Goal: Task Accomplishment & Management: Use online tool/utility

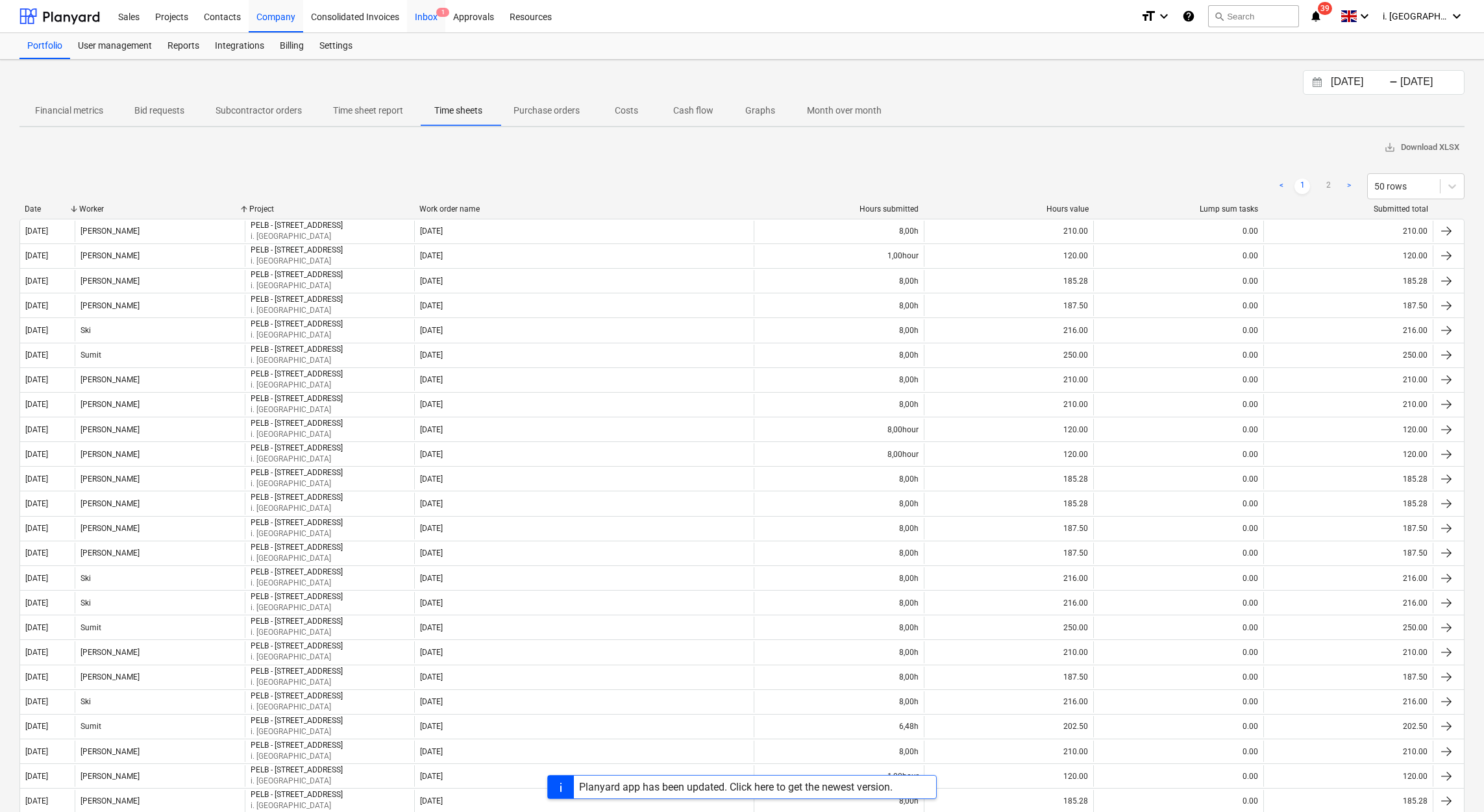
click at [426, 16] on div "Inbox 1" at bounding box center [426, 15] width 38 height 33
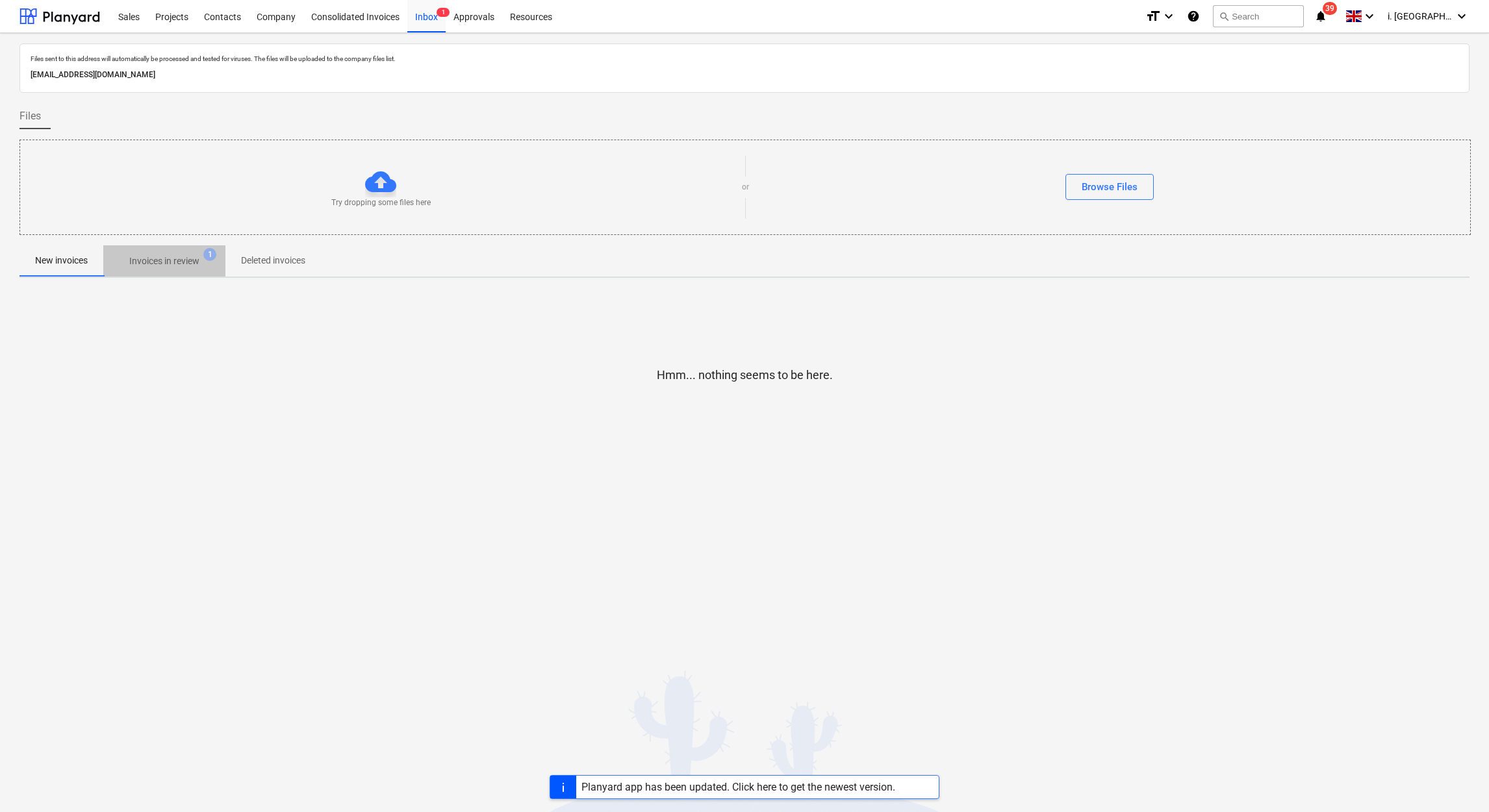
click at [163, 265] on p "Invoices in review" at bounding box center [165, 261] width 70 height 13
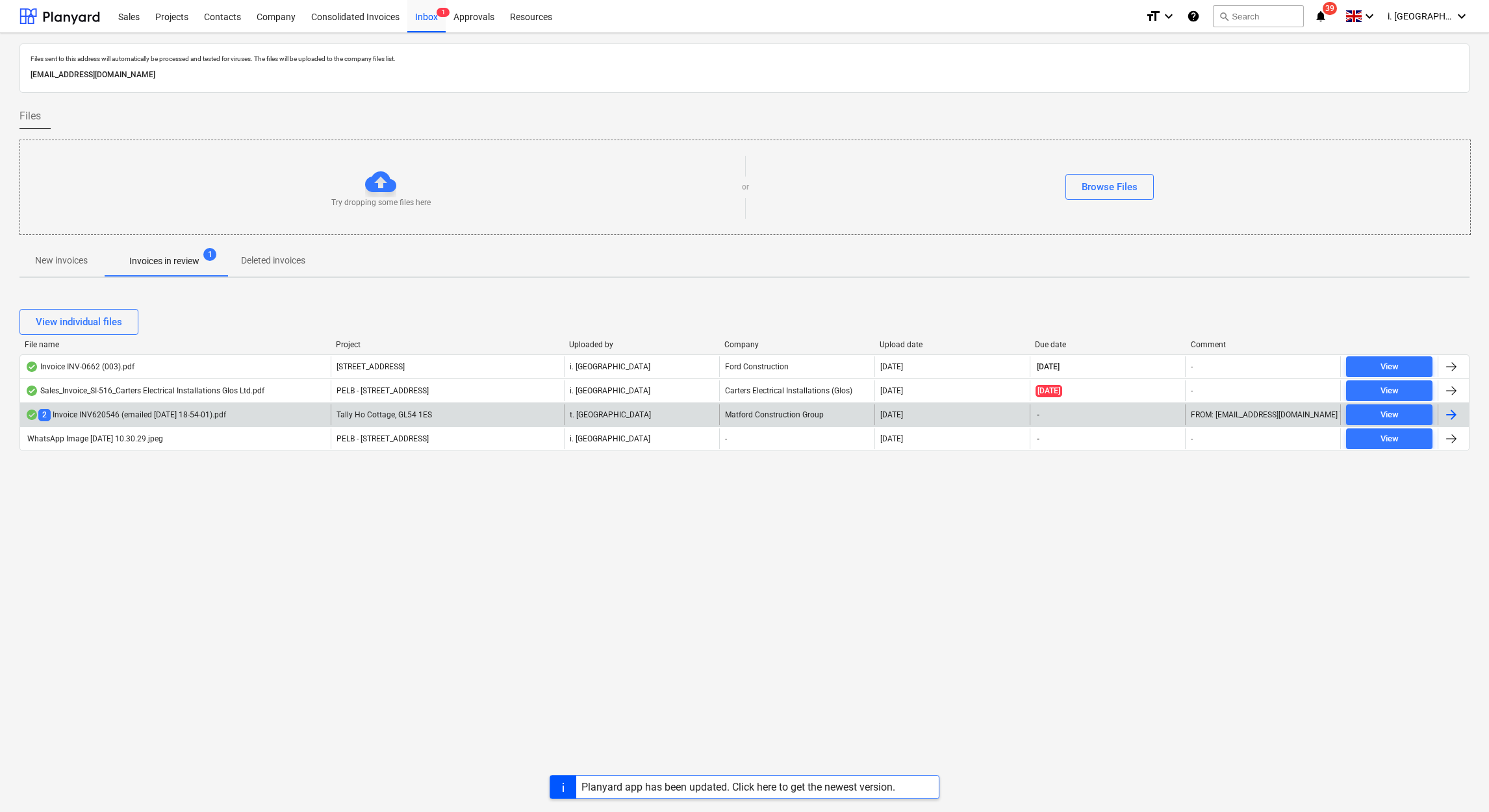
click at [170, 414] on div "2 Invoice INV620546 (emailed 2025-09-23 18-54-01).pdf" at bounding box center [125, 415] width 201 height 13
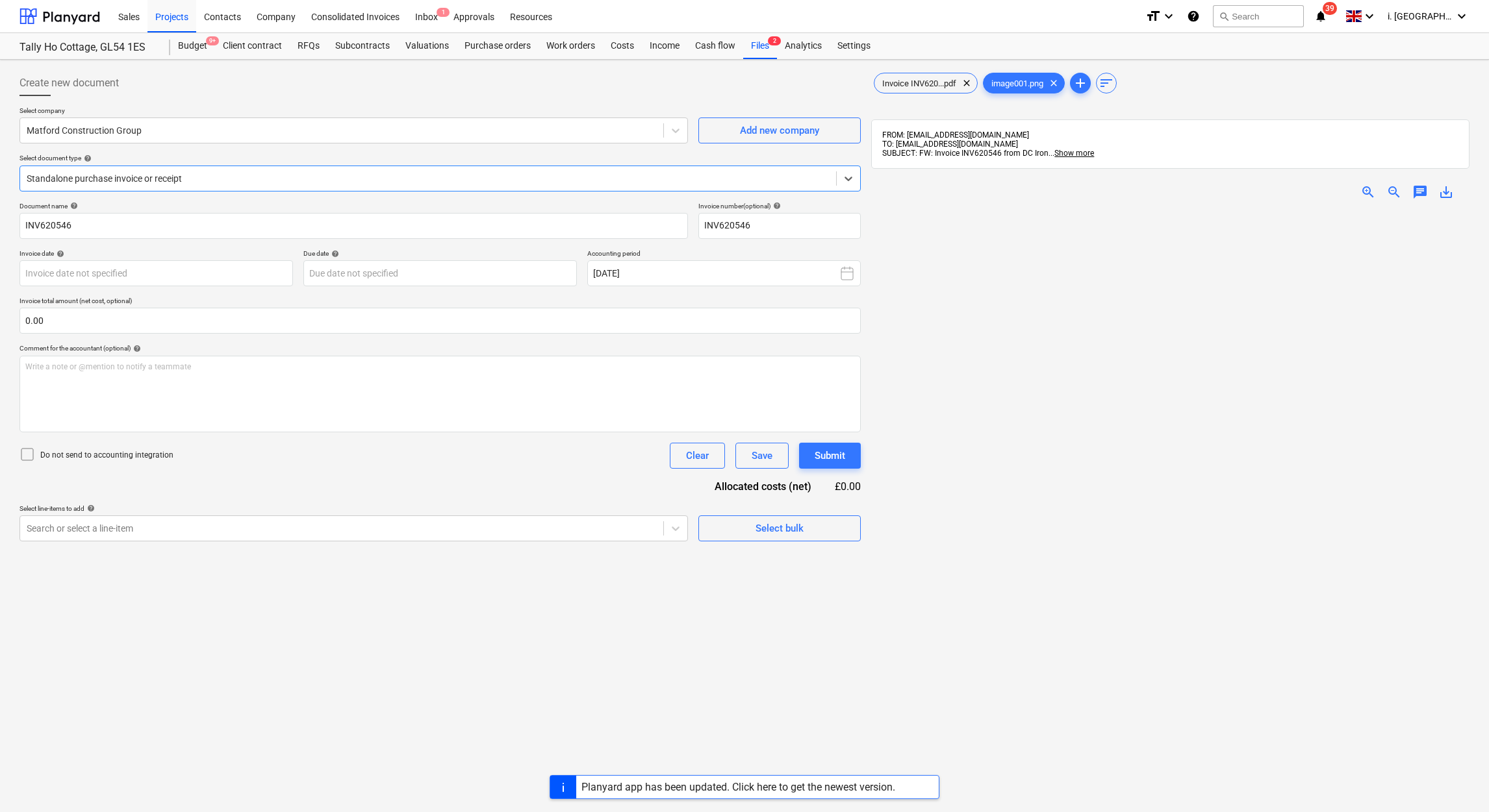
type input "INV620546"
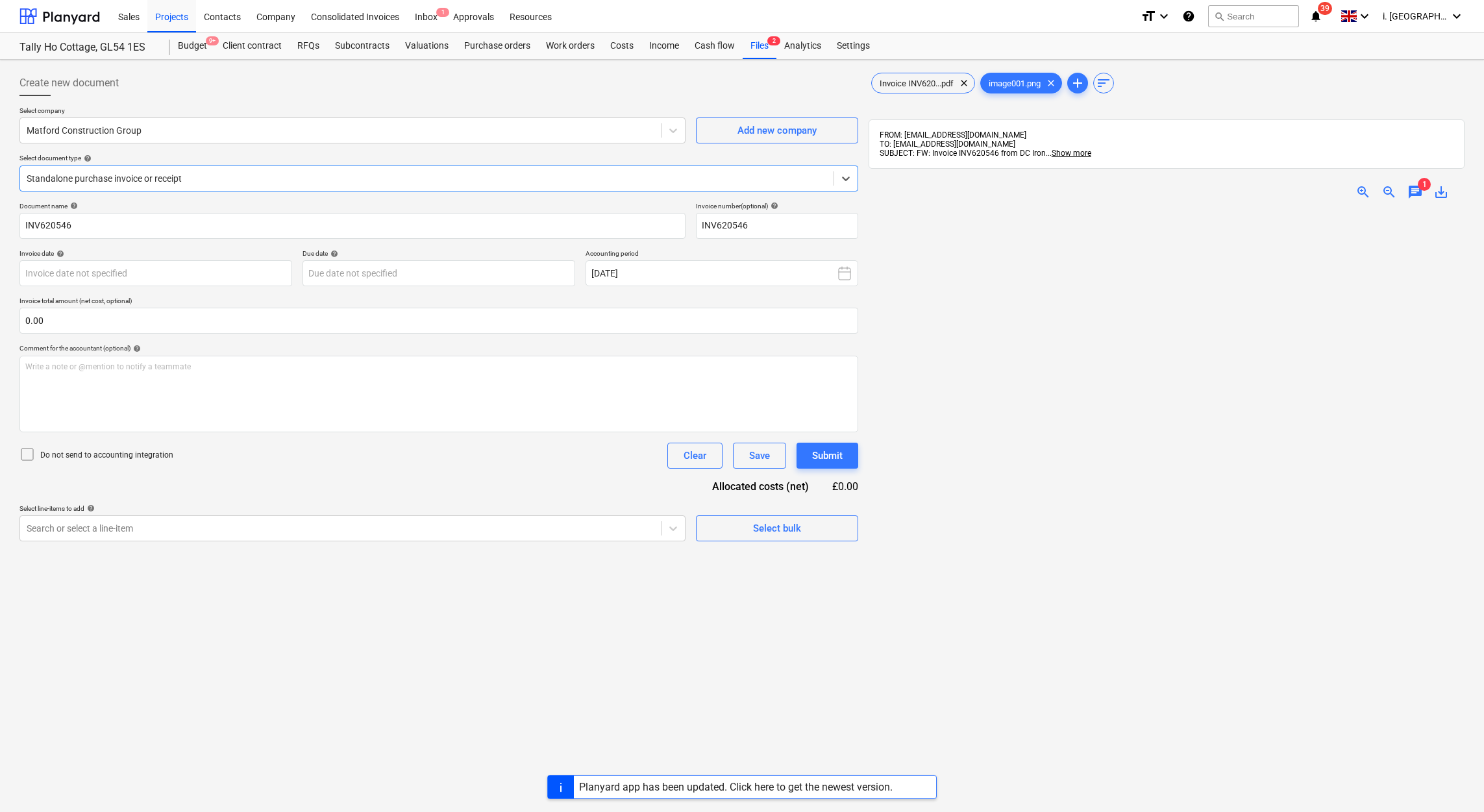
click at [1415, 194] on span "chat" at bounding box center [1415, 192] width 15 height 15
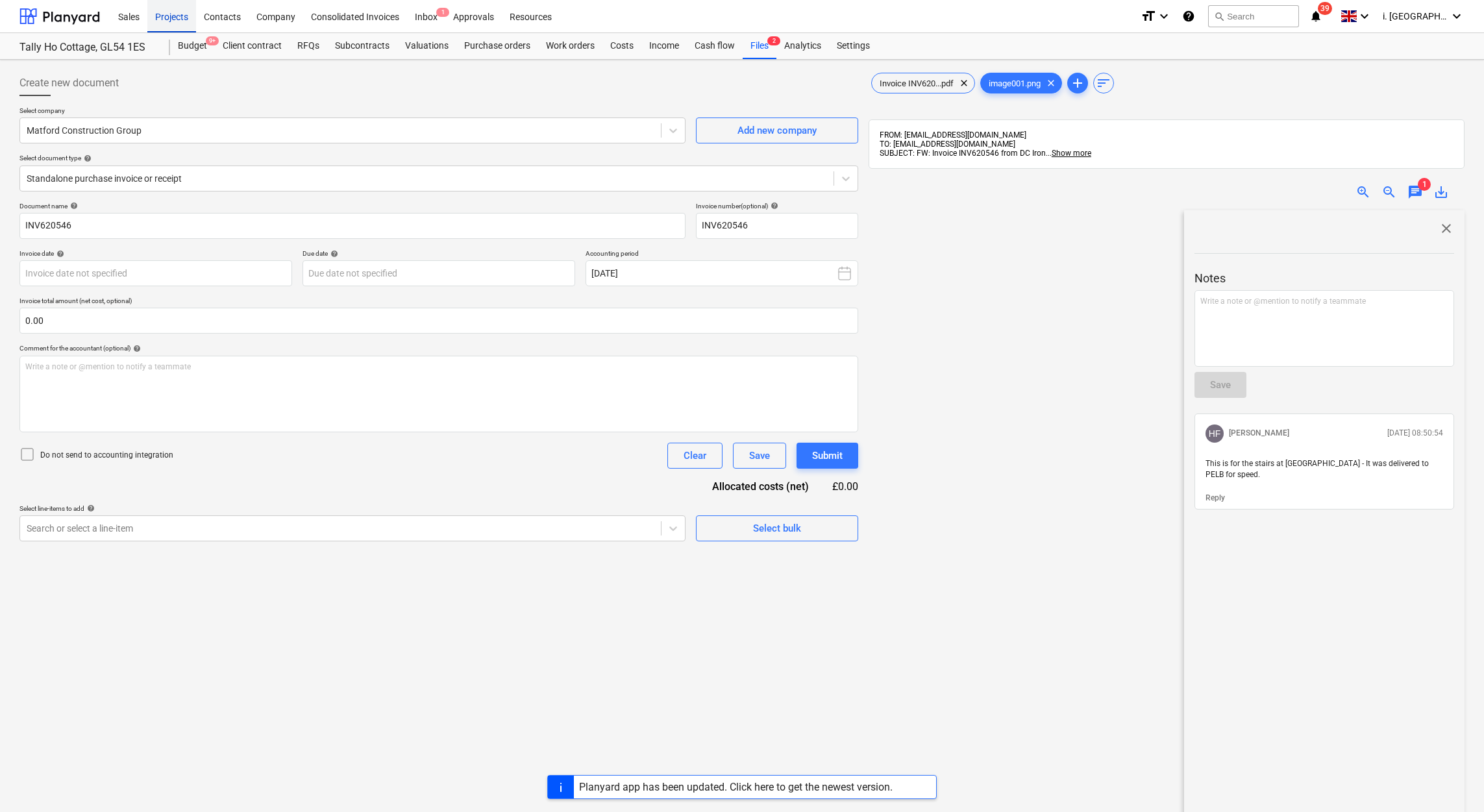
click at [188, 21] on div "Projects" at bounding box center [171, 15] width 49 height 33
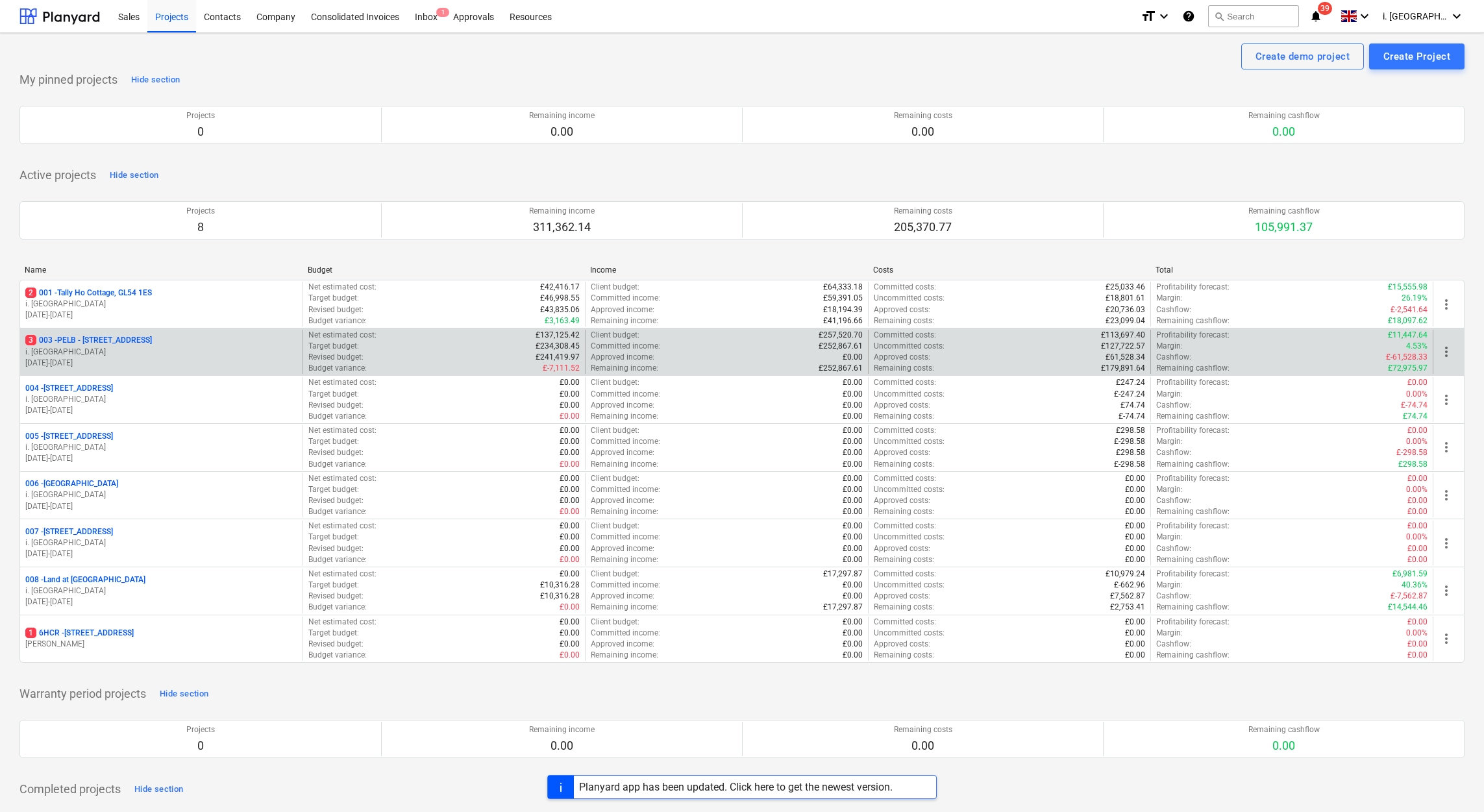
click at [267, 340] on div "3 003 - PELB - Castle lane, Moreton Valence, GL2 7NE" at bounding box center [161, 341] width 272 height 11
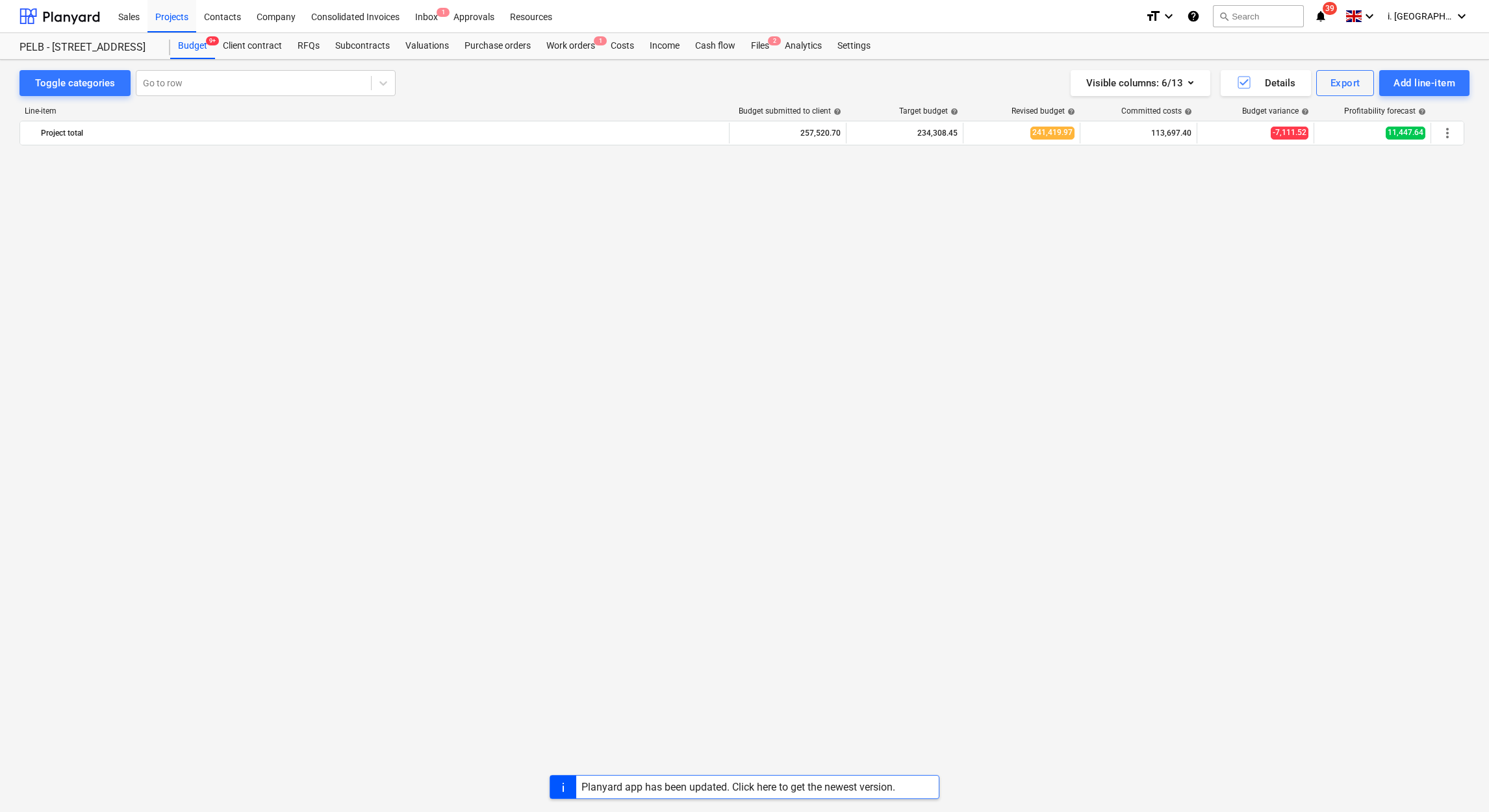
scroll to position [778, 0]
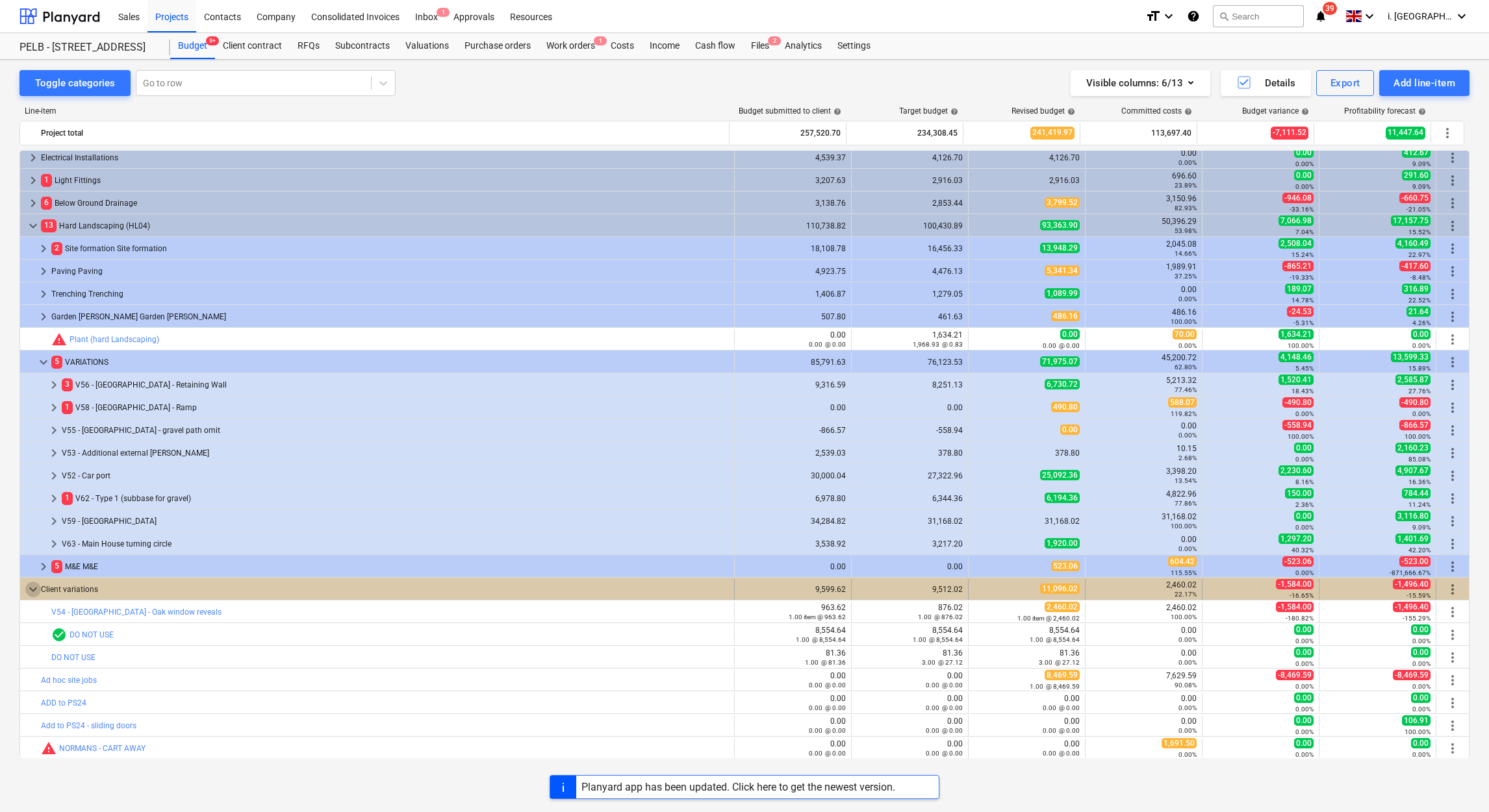
click at [30, 592] on span "keyboard_arrow_down" at bounding box center [33, 590] width 15 height 15
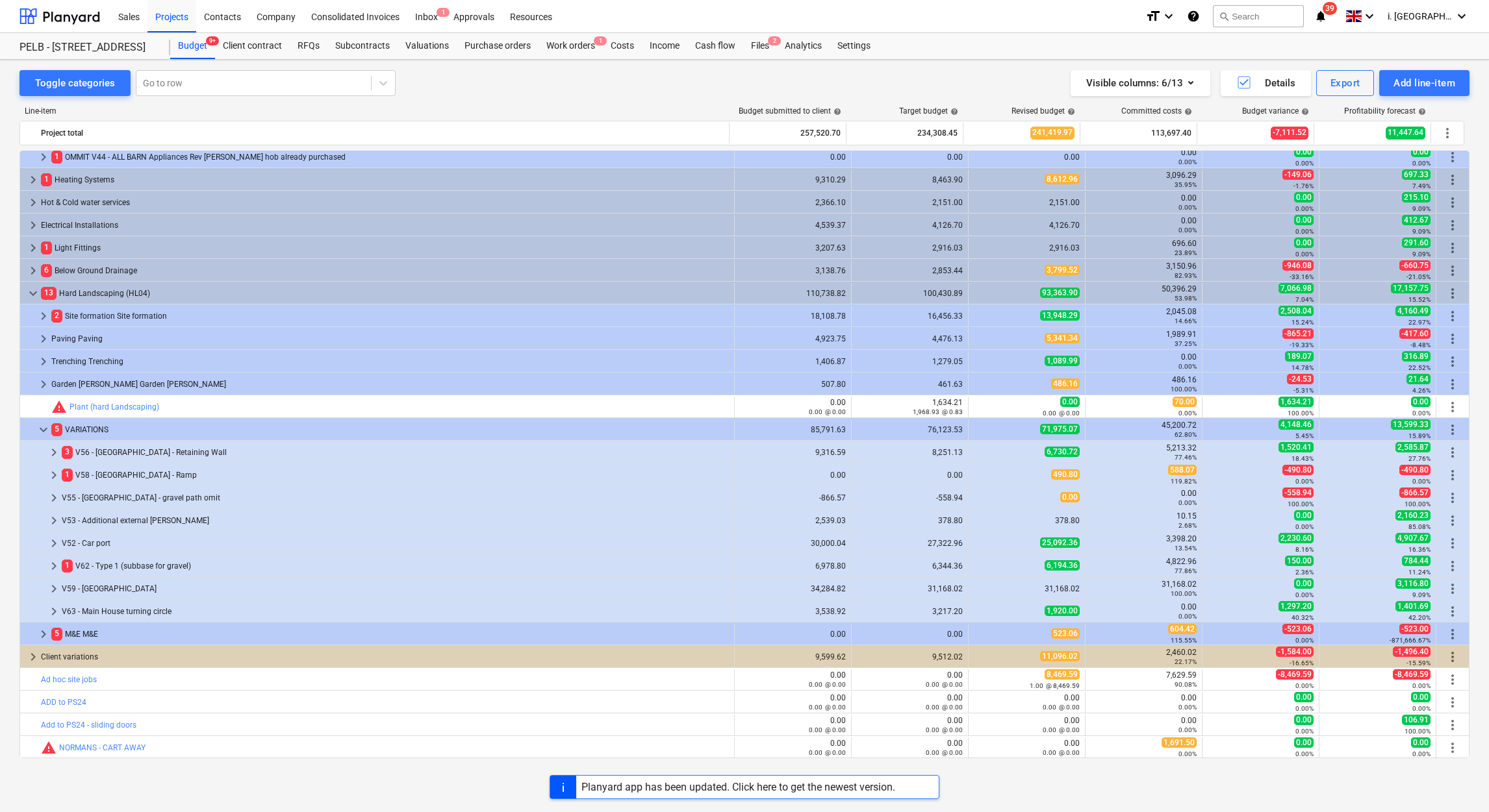
scroll to position [710, 0]
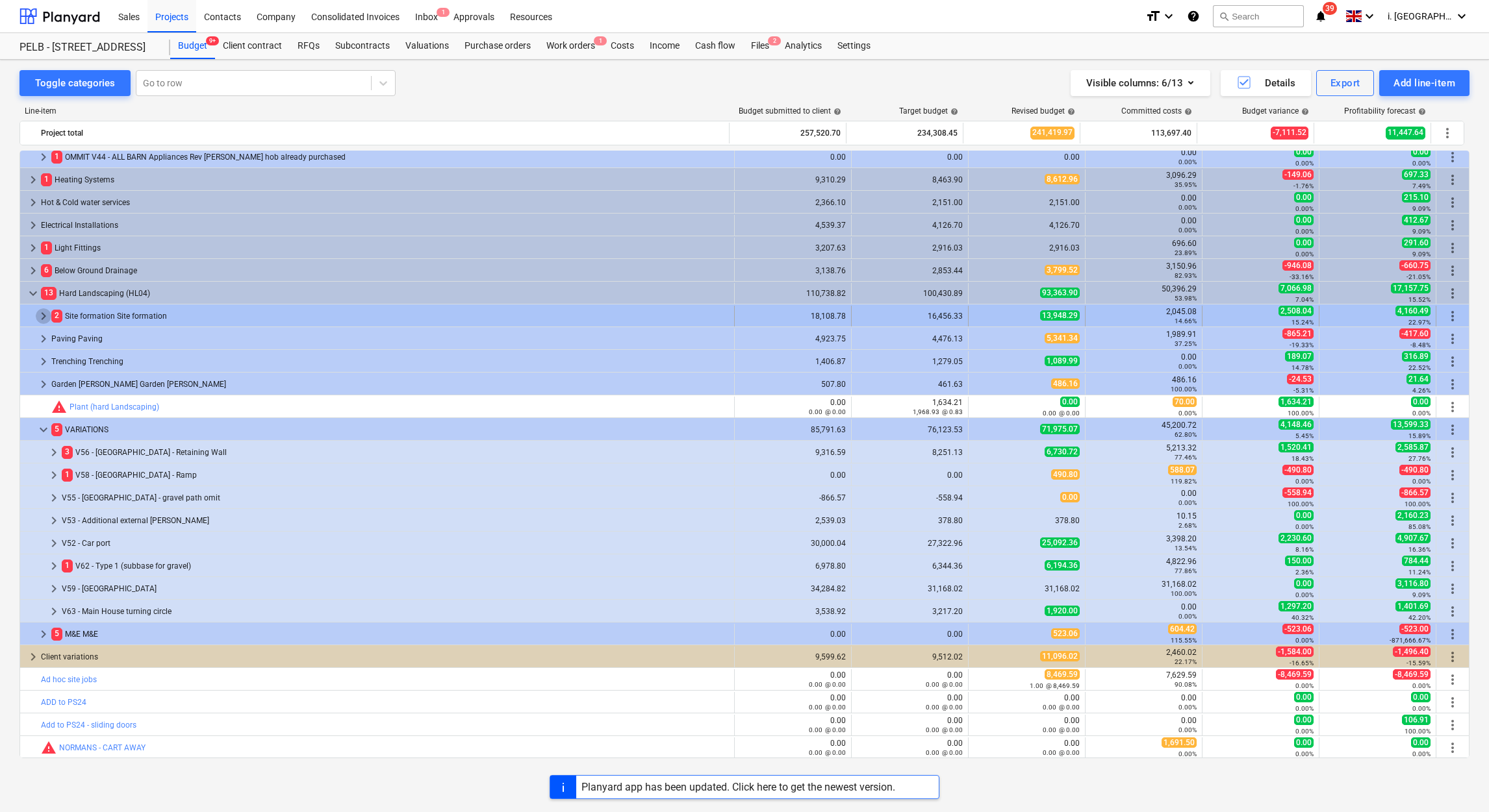
click at [36, 315] on span "keyboard_arrow_right" at bounding box center [44, 316] width 15 height 15
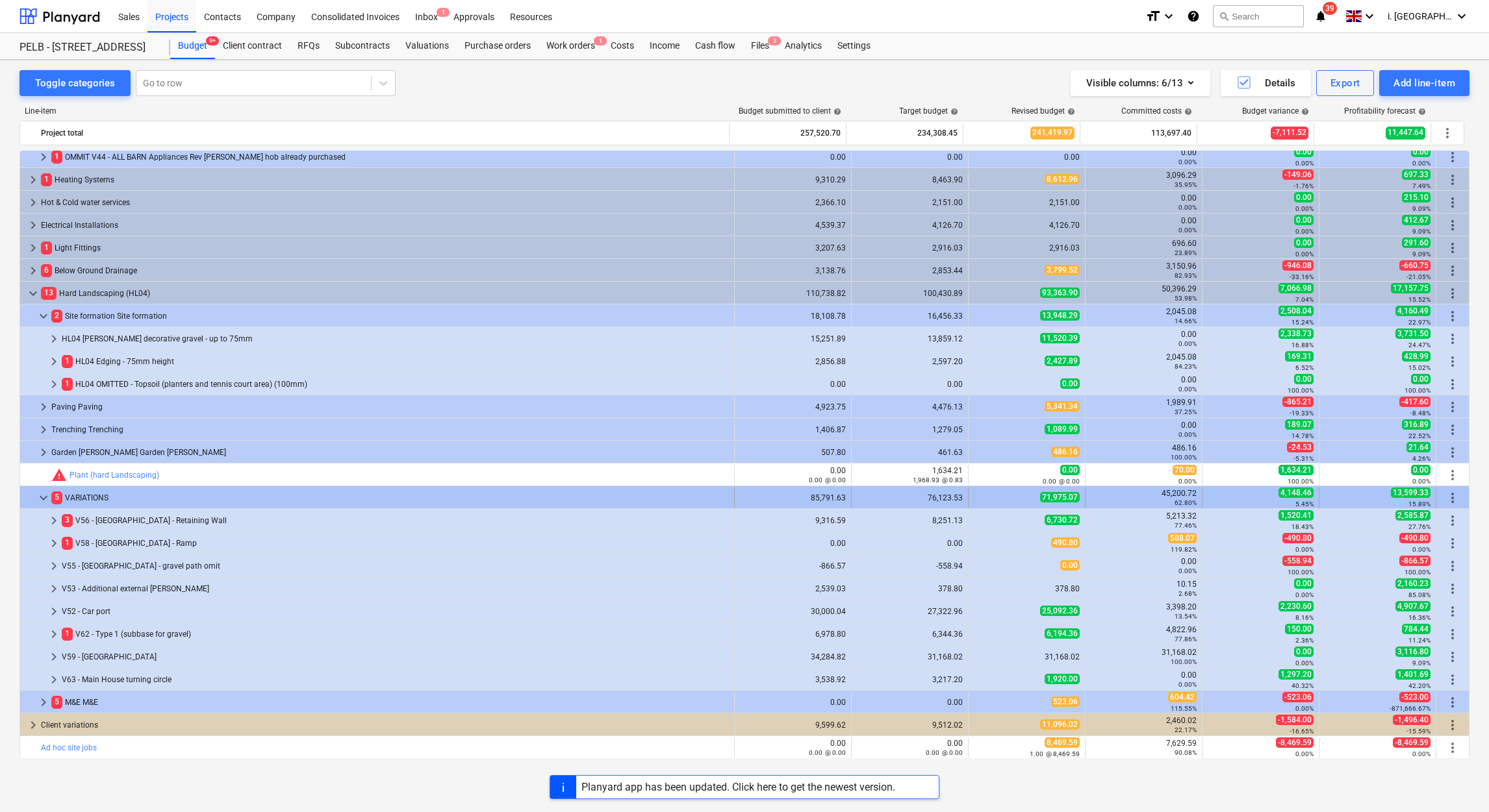
click at [44, 498] on span "keyboard_arrow_down" at bounding box center [44, 498] width 15 height 15
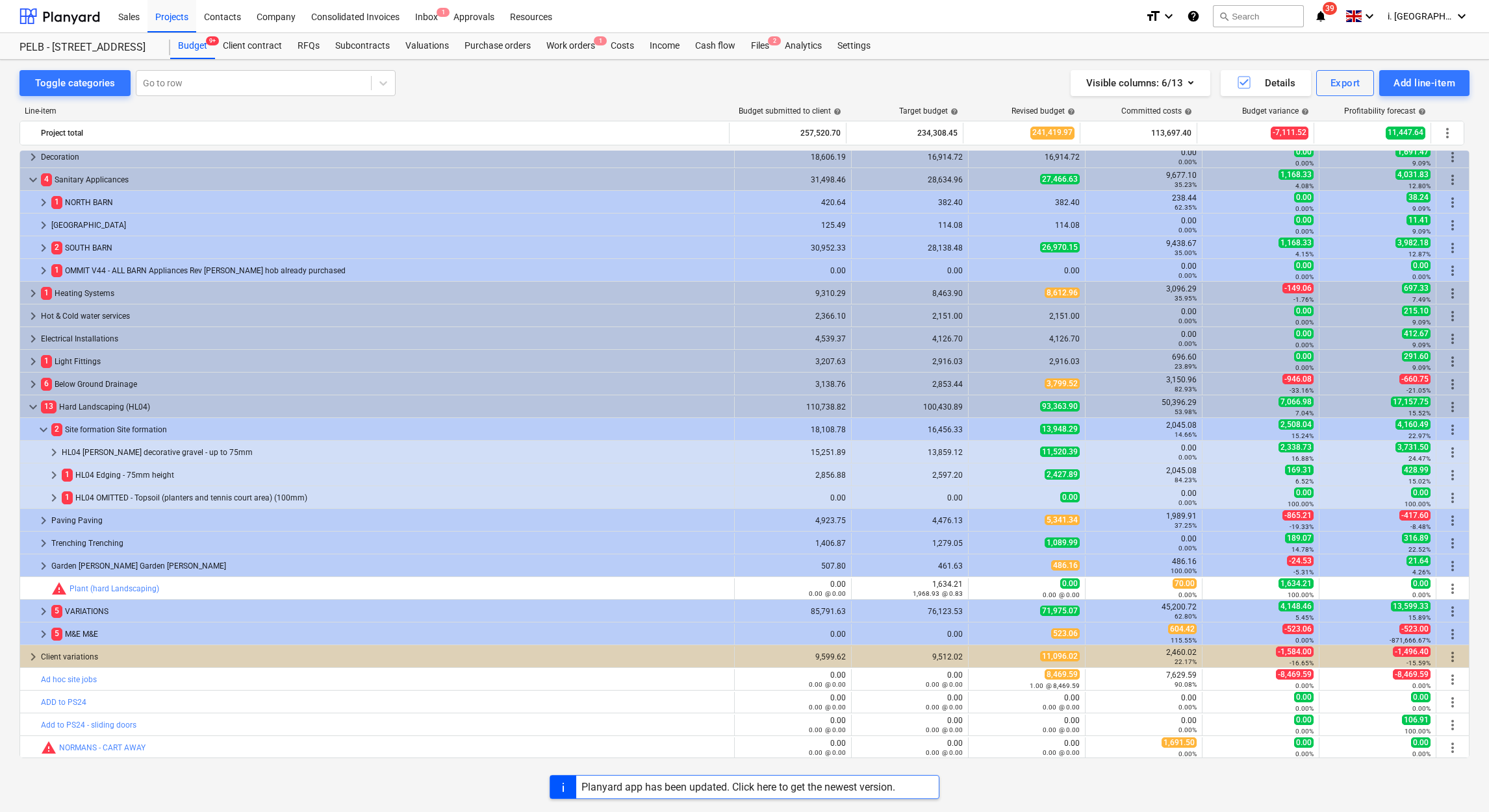
scroll to position [597, 0]
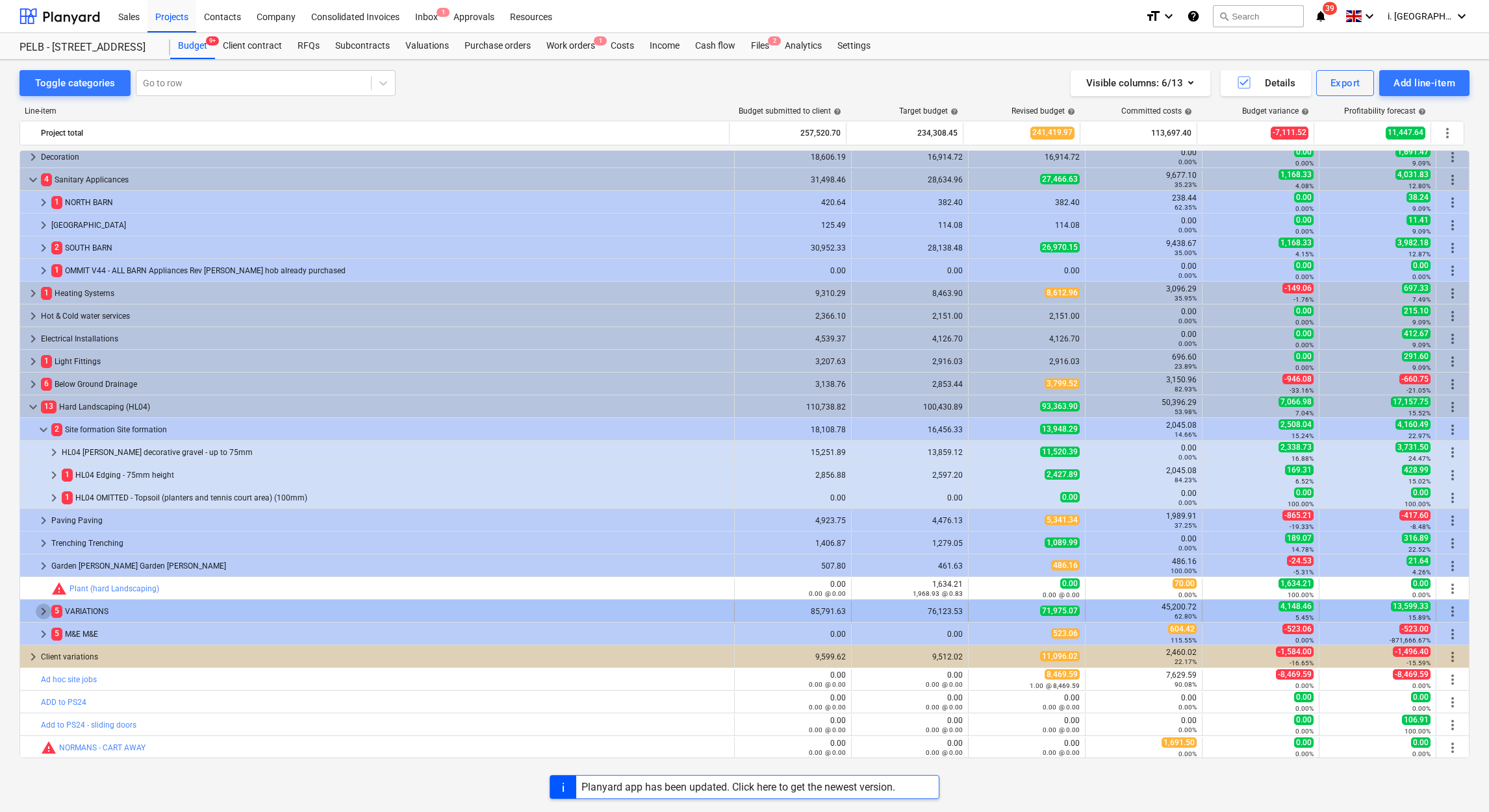
click at [41, 611] on span "keyboard_arrow_right" at bounding box center [44, 611] width 15 height 15
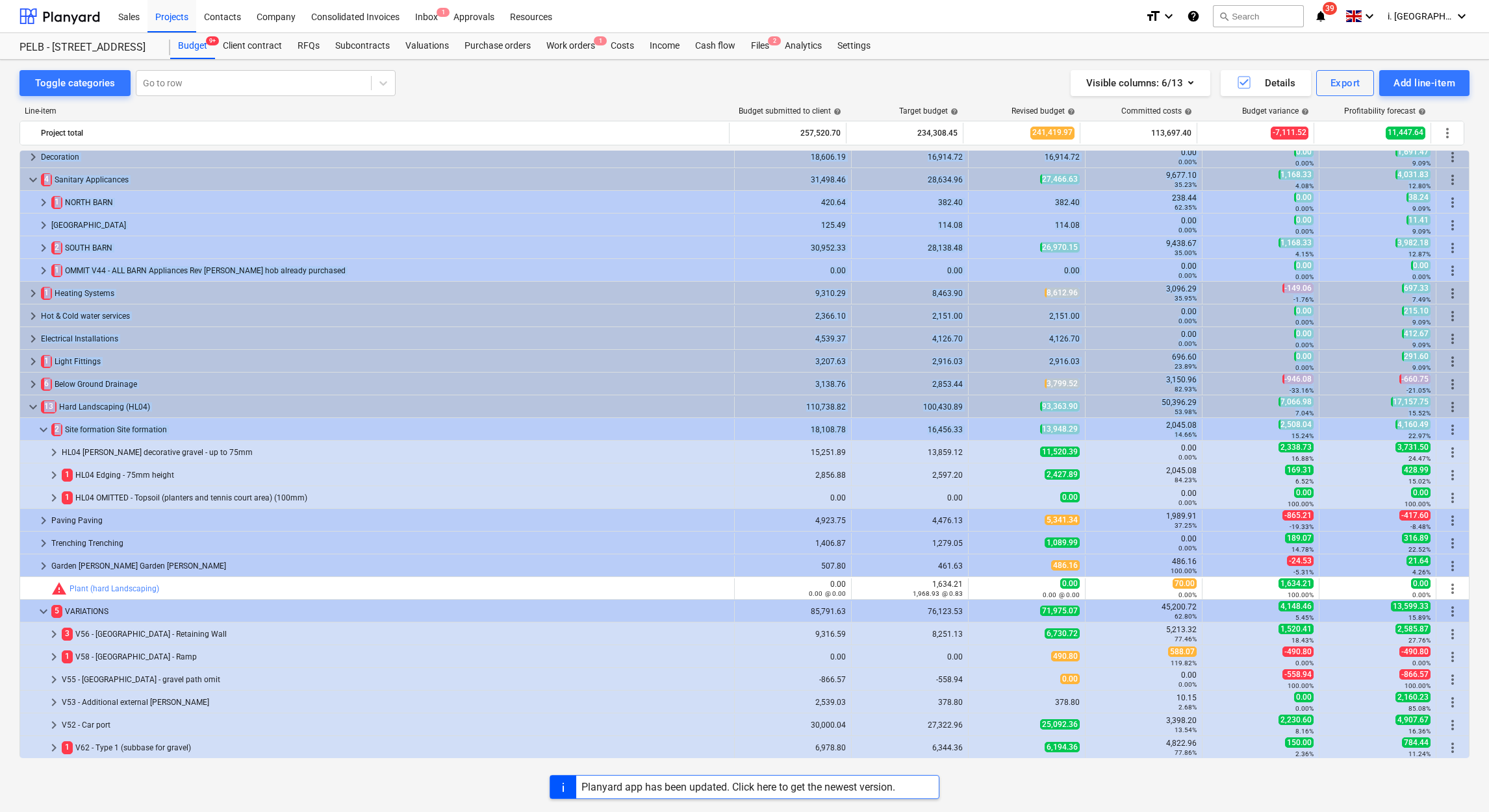
drag, startPoint x: 1464, startPoint y: 433, endPoint x: 1467, endPoint y: 471, distance: 38.1
click at [1467, 471] on div "bar_chart ADD - East Barn - Seasoned oak posts (supply only) edit 0.00 0.00 nr …" at bounding box center [744, 455] width 1450 height 608
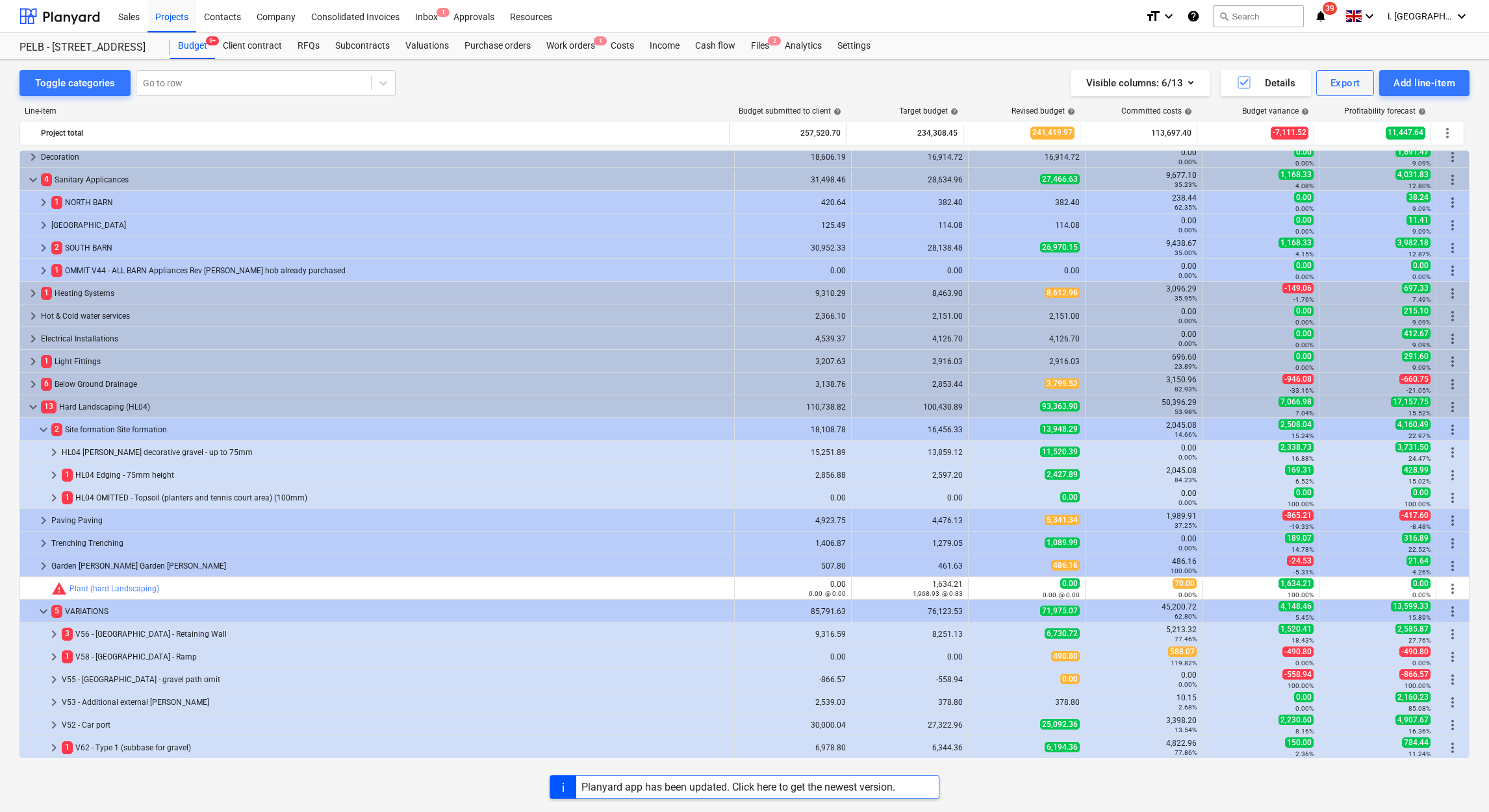
scroll to position [776, 0]
